Goal: Transaction & Acquisition: Purchase product/service

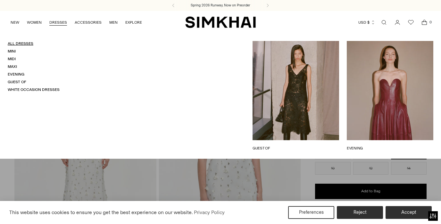
click at [26, 44] on link "All Dresses" at bounding box center [21, 43] width 26 height 4
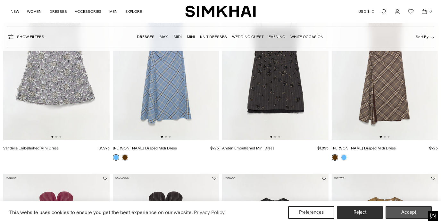
drag, startPoint x: 0, startPoint y: 71, endPoint x: 416, endPoint y: 210, distance: 438.3
click at [25, 37] on span "Show Filters" at bounding box center [30, 37] width 27 height 4
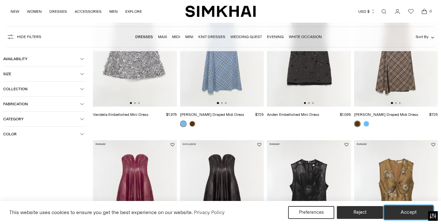
drag, startPoint x: 416, startPoint y: 210, endPoint x: 406, endPoint y: 211, distance: 9.3
click at [416, 210] on button "Accept" at bounding box center [408, 212] width 49 height 13
click at [407, 213] on img at bounding box center [396, 203] width 84 height 126
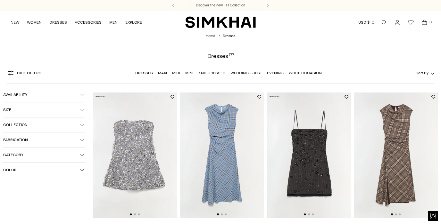
click at [26, 172] on span "Color" at bounding box center [41, 170] width 77 height 4
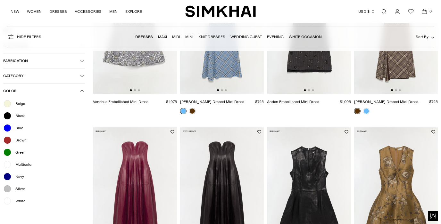
click at [18, 202] on span "White" at bounding box center [19, 201] width 14 height 6
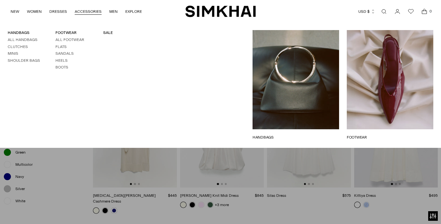
scroll to position [690, 0]
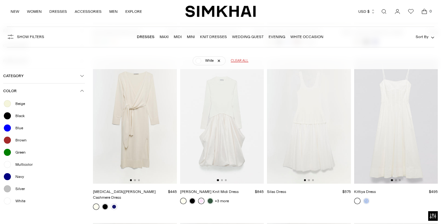
click at [202, 203] on link at bounding box center [201, 201] width 6 height 6
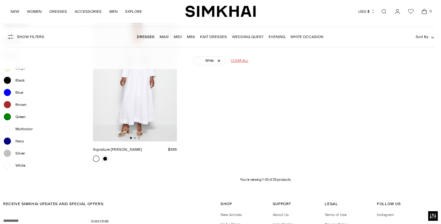
scroll to position [1444, 0]
